Goal: Transaction & Acquisition: Purchase product/service

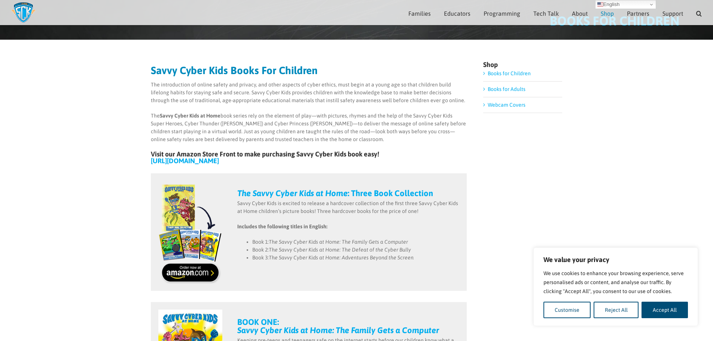
scroll to position [70, 0]
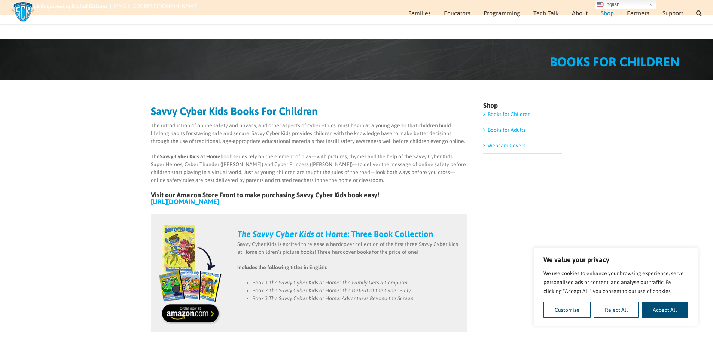
scroll to position [0, 0]
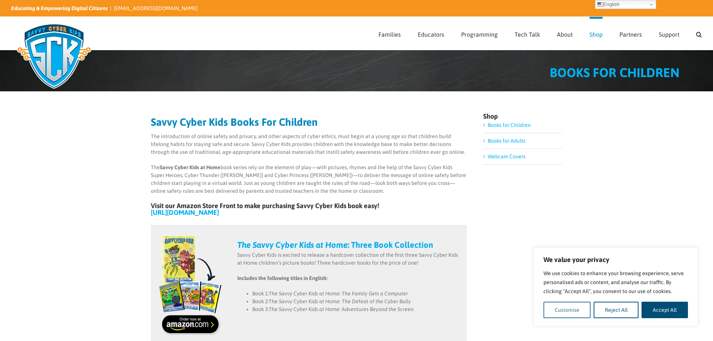
click at [560, 307] on button "Customise" at bounding box center [566, 310] width 47 height 16
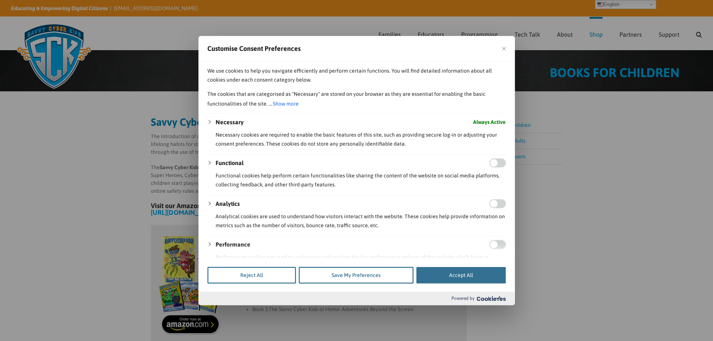
click at [482, 273] on button "Accept All" at bounding box center [460, 275] width 89 height 16
checkbox input "true"
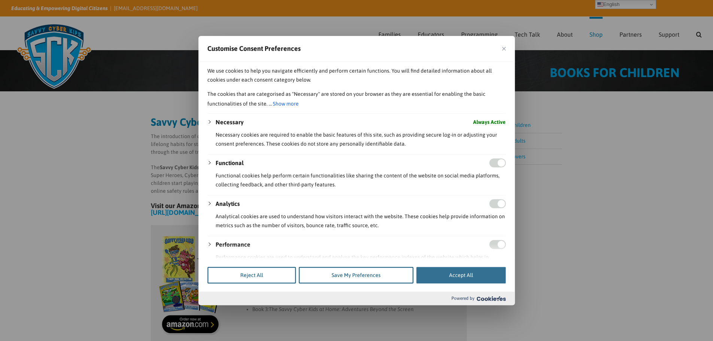
checkbox input "true"
